Goal: Download file/media

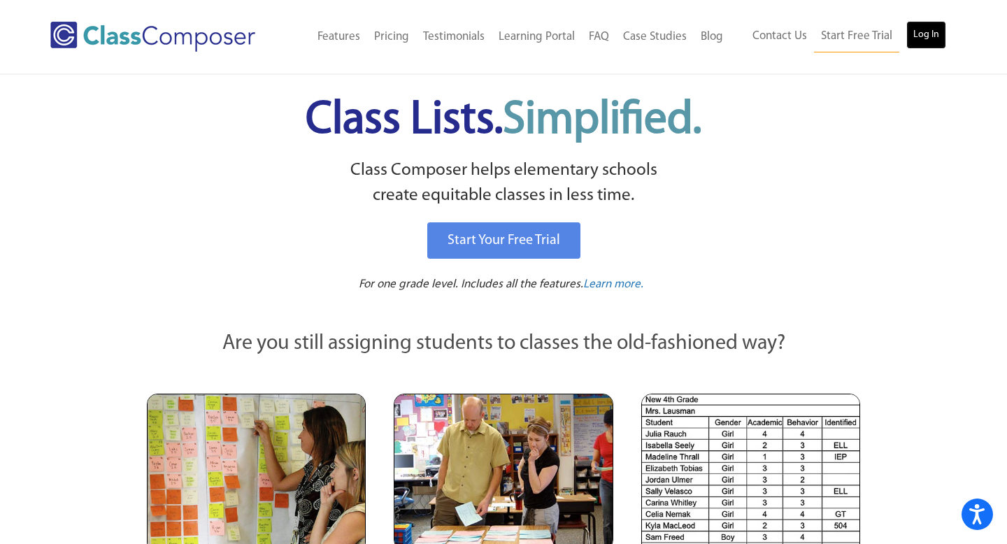
click at [932, 38] on link "Log In" at bounding box center [926, 35] width 40 height 28
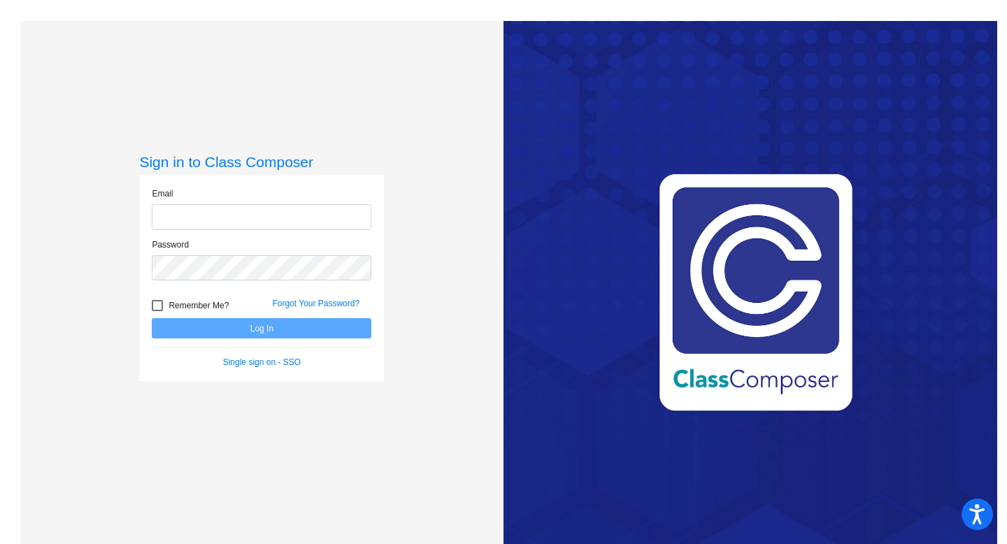
type input "jdavis@chillicotheschools.org"
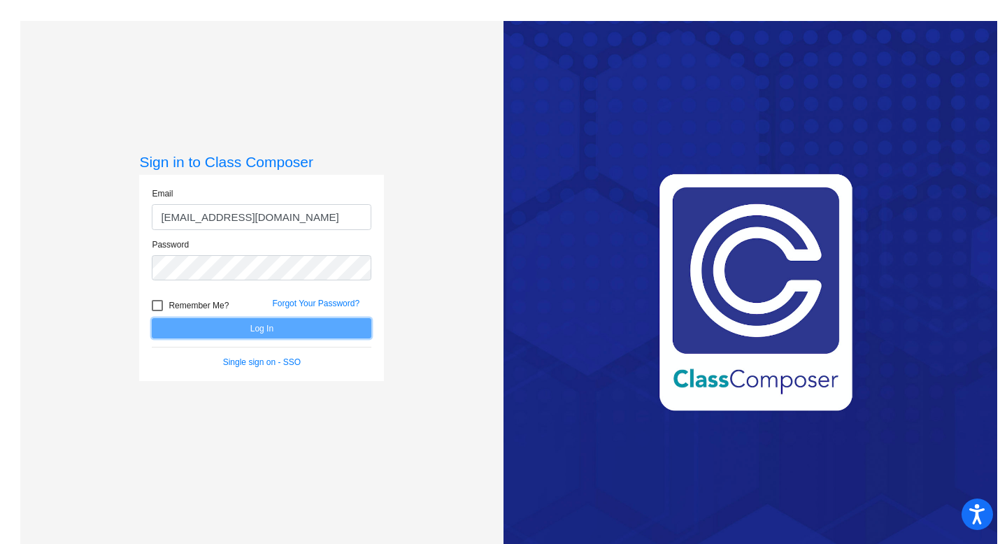
click at [262, 330] on button "Log In" at bounding box center [262, 328] width 220 height 20
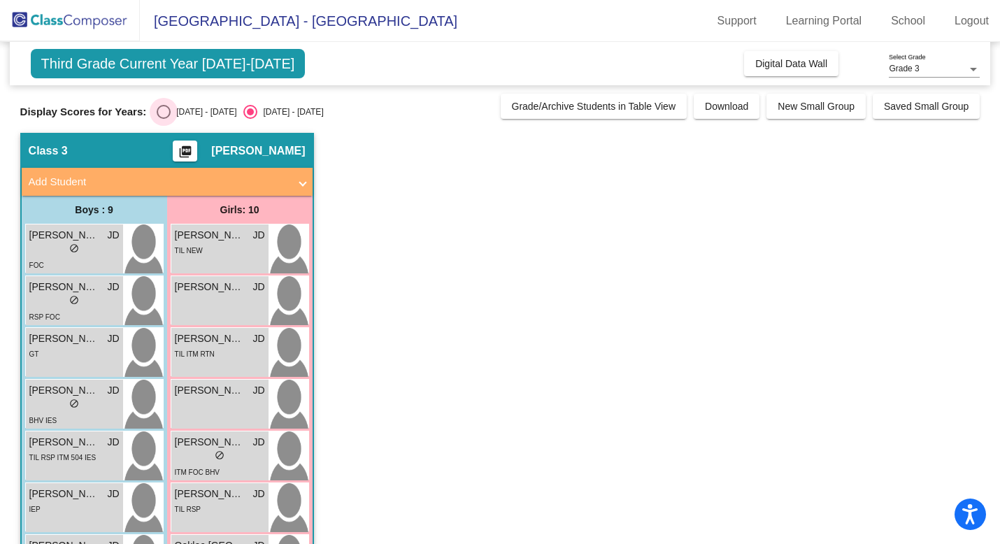
click at [162, 117] on div "Select an option" at bounding box center [164, 112] width 14 height 14
click at [163, 119] on input "2024 - 2025" at bounding box center [163, 119] width 1 height 1
radio input "true"
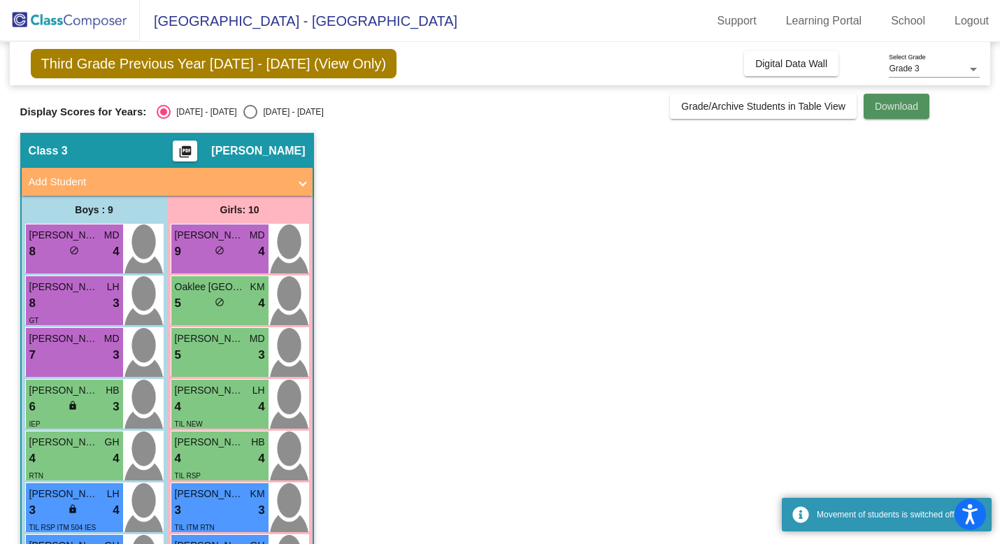
click at [918, 110] on span "Download" at bounding box center [896, 106] width 43 height 11
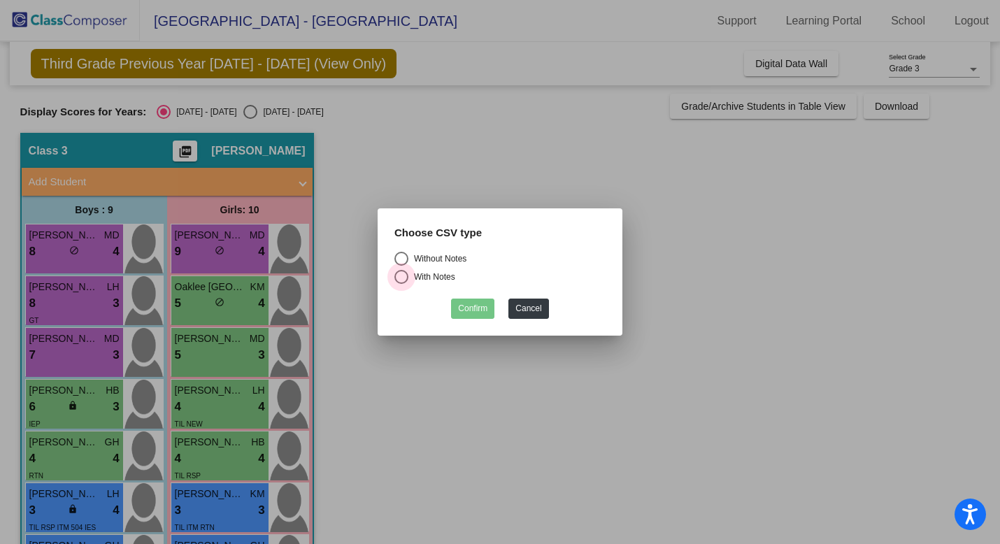
click at [408, 276] on div "Select an option" at bounding box center [401, 277] width 14 height 14
click at [401, 284] on input "With Notes" at bounding box center [401, 284] width 1 height 1
radio input "true"
click at [479, 302] on button "Confirm" at bounding box center [472, 309] width 43 height 20
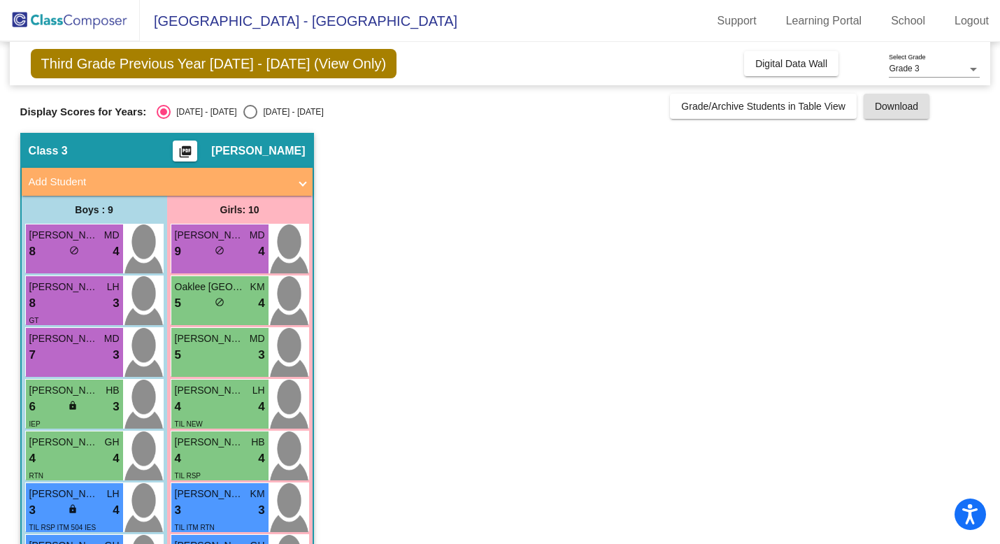
click at [194, 152] on mat-icon "picture_as_pdf" at bounding box center [185, 155] width 17 height 20
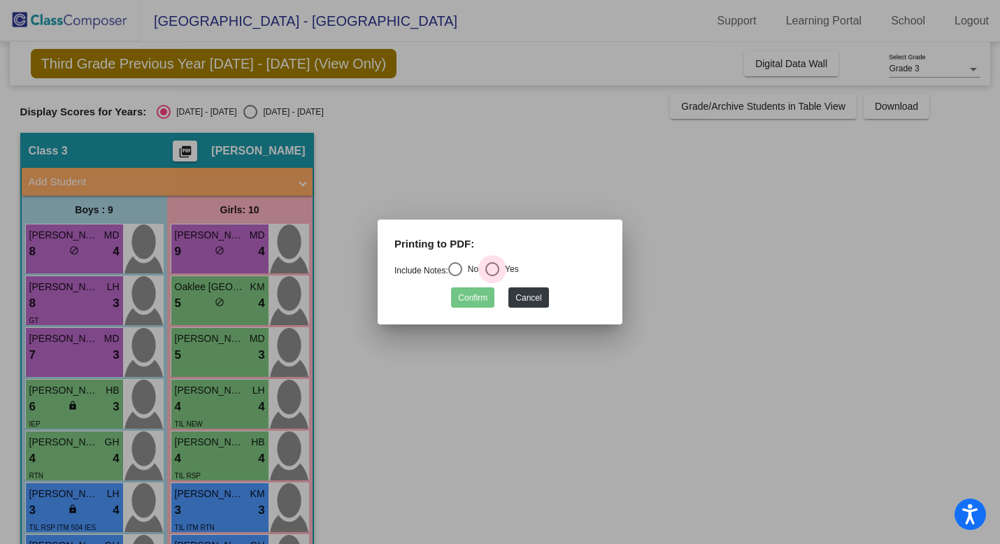
click at [499, 275] on div "Select an option" at bounding box center [492, 269] width 14 height 14
click at [492, 276] on input "Yes" at bounding box center [492, 276] width 1 height 1
radio input "true"
click at [474, 297] on button "Confirm" at bounding box center [472, 297] width 43 height 20
